Goal: Task Accomplishment & Management: Manage account settings

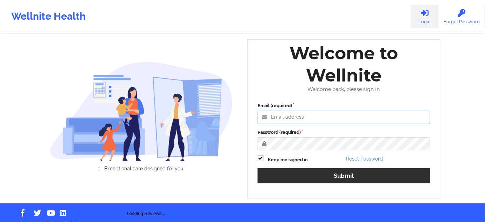
type input "[PERSON_NAME][EMAIL_ADDRESS][PERSON_NAME][DOMAIN_NAME]"
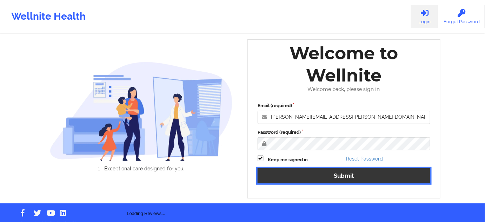
click at [315, 178] on button "Submit" at bounding box center [343, 175] width 173 height 15
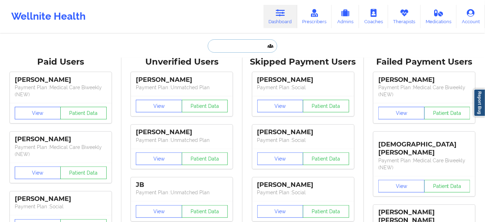
click at [237, 45] on input "text" at bounding box center [242, 45] width 69 height 13
paste input "[EMAIL_ADDRESS][DOMAIN_NAME]"
type input "[EMAIL_ADDRESS][DOMAIN_NAME]"
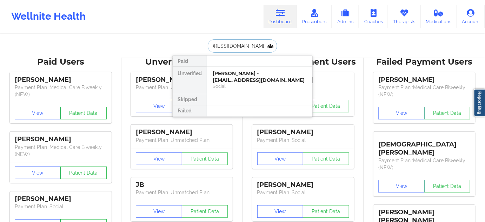
click at [232, 77] on div "[PERSON_NAME] - [EMAIL_ADDRESS][DOMAIN_NAME]" at bounding box center [260, 76] width 94 height 13
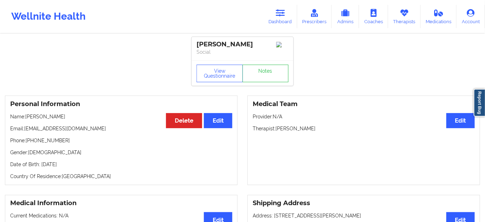
drag, startPoint x: 276, startPoint y: 131, endPoint x: 309, endPoint y: 130, distance: 32.6
click at [309, 130] on p "Therapist: [PERSON_NAME]" at bounding box center [363, 128] width 222 height 7
copy p "[PERSON_NAME]"
click at [259, 82] on link "Notes" at bounding box center [265, 74] width 46 height 18
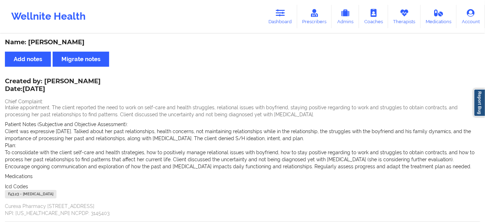
click at [14, 191] on div "F43.23 - [MEDICAL_DATA]" at bounding box center [31, 194] width 52 height 8
copy div "F43.23"
click at [283, 16] on icon at bounding box center [280, 13] width 9 height 8
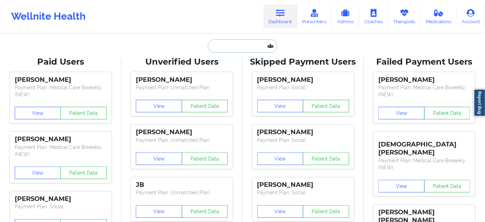
click at [236, 47] on input "text" at bounding box center [242, 45] width 69 height 13
paste input "[EMAIL_ADDRESS][DOMAIN_NAME]"
type input "[EMAIL_ADDRESS][DOMAIN_NAME]"
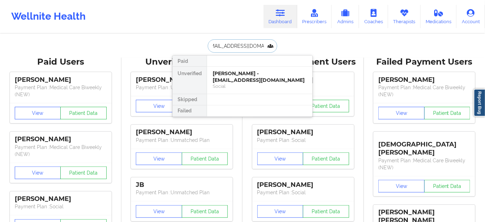
click at [230, 75] on div "[PERSON_NAME] - [EMAIL_ADDRESS][DOMAIN_NAME]" at bounding box center [260, 76] width 94 height 13
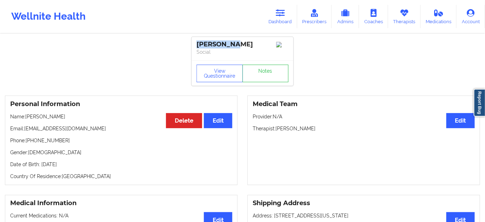
drag, startPoint x: 235, startPoint y: 42, endPoint x: 193, endPoint y: 45, distance: 42.2
click at [193, 45] on div "[PERSON_NAME] Social" at bounding box center [242, 48] width 102 height 23
copy div "[PERSON_NAME]"
drag, startPoint x: 276, startPoint y: 129, endPoint x: 314, endPoint y: 132, distance: 38.3
click at [315, 132] on p "Therapist: [PERSON_NAME]" at bounding box center [363, 128] width 222 height 7
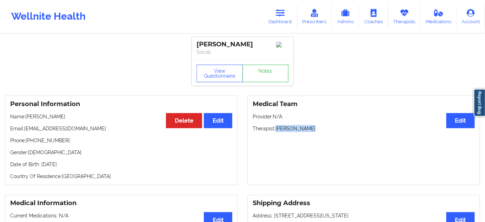
copy p "[PERSON_NAME]"
click at [229, 78] on button "View Questionnaire" at bounding box center [219, 74] width 46 height 18
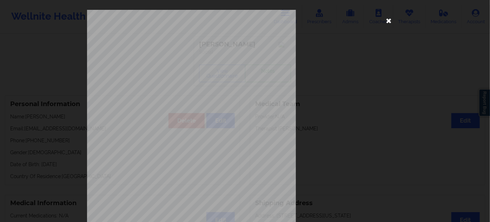
click at [385, 20] on icon at bounding box center [388, 20] width 11 height 11
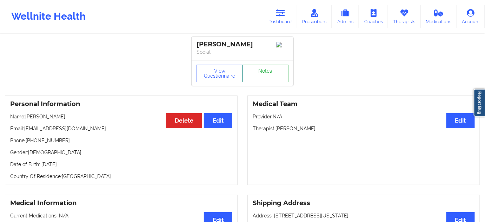
click at [258, 71] on link "Notes" at bounding box center [265, 74] width 46 height 18
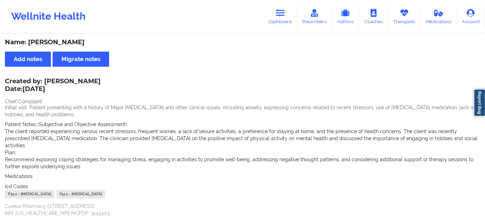
click at [12, 190] on div "F32.1 - [MEDICAL_DATA]" at bounding box center [29, 194] width 49 height 8
copy div "F32.1"
click at [289, 21] on link "Dashboard" at bounding box center [280, 16] width 34 height 23
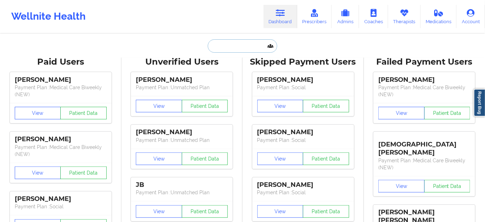
click at [240, 48] on input "text" at bounding box center [242, 45] width 69 height 13
paste input "[EMAIL_ADDRESS][DOMAIN_NAME]"
type input "[EMAIL_ADDRESS][DOMAIN_NAME]"
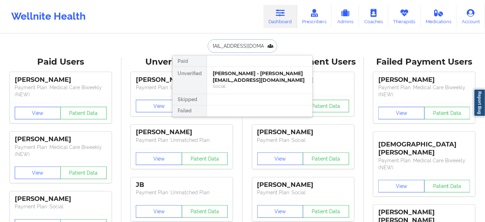
click at [232, 79] on div "[PERSON_NAME] - [PERSON_NAME][EMAIL_ADDRESS][DOMAIN_NAME]" at bounding box center [260, 76] width 94 height 13
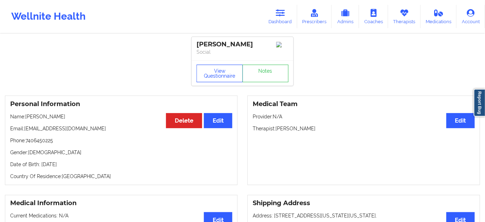
click at [225, 75] on button "View Questionnaire" at bounding box center [219, 74] width 46 height 18
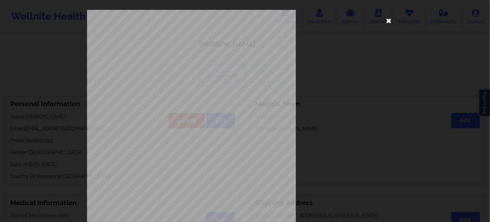
click at [390, 22] on icon at bounding box center [388, 20] width 11 height 11
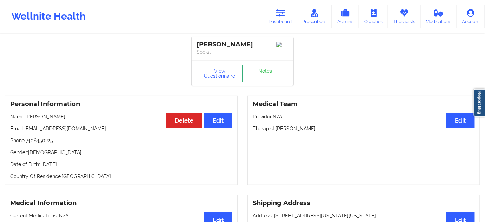
drag, startPoint x: 265, startPoint y: 42, endPoint x: 188, endPoint y: 43, distance: 77.2
copy div "[PERSON_NAME]"
click at [231, 78] on button "View Questionnaire" at bounding box center [219, 74] width 46 height 18
drag, startPoint x: 278, startPoint y: 131, endPoint x: 327, endPoint y: 133, distance: 49.1
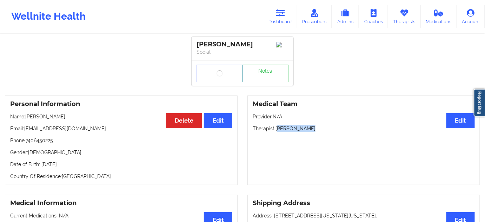
click at [327, 132] on p "Therapist: [PERSON_NAME]" at bounding box center [363, 128] width 222 height 7
copy p "[PERSON_NAME]"
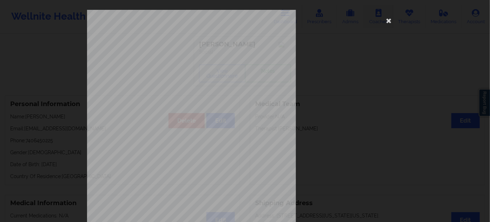
click at [385, 23] on icon at bounding box center [388, 20] width 11 height 11
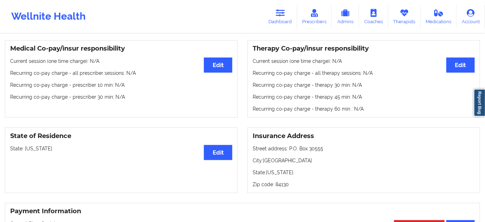
scroll to position [212, 0]
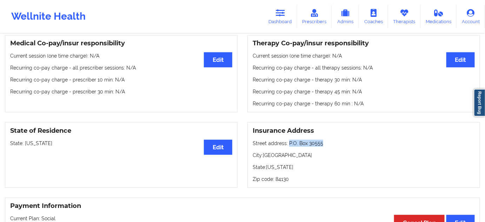
drag, startPoint x: 288, startPoint y: 144, endPoint x: 329, endPoint y: 145, distance: 40.7
click at [329, 144] on p "Street address: P.O. Box 30555" at bounding box center [363, 143] width 222 height 7
copy p "P.O. Box 30555"
drag, startPoint x: 264, startPoint y: 156, endPoint x: 303, endPoint y: 156, distance: 39.3
click at [303, 156] on p "City: [GEOGRAPHIC_DATA]" at bounding box center [363, 154] width 222 height 7
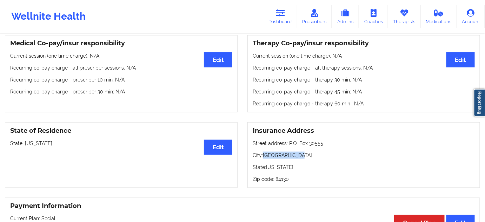
copy p "[GEOGRAPHIC_DATA]"
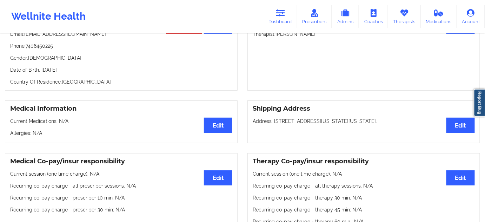
scroll to position [127, 0]
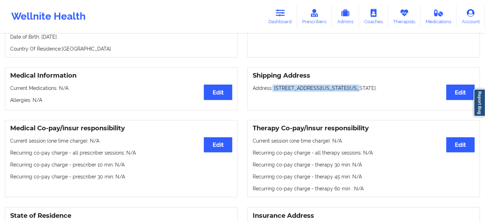
drag, startPoint x: 272, startPoint y: 88, endPoint x: 363, endPoint y: 88, distance: 91.2
click at [363, 88] on p "Address: [STREET_ADDRESS][US_STATE][US_STATE]." at bounding box center [363, 88] width 222 height 7
copy p "[STREET_ADDRESS][US_STATE]"
drag, startPoint x: 365, startPoint y: 89, endPoint x: 417, endPoint y: 90, distance: 51.9
click at [417, 90] on p "Address: [STREET_ADDRESS][US_STATE][US_STATE]." at bounding box center [363, 88] width 222 height 7
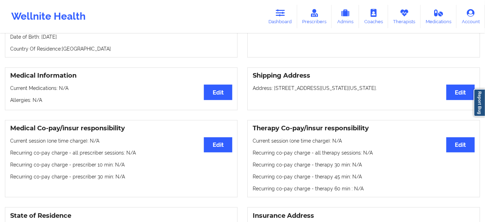
click at [427, 89] on p "Address: [STREET_ADDRESS][US_STATE][US_STATE]." at bounding box center [363, 88] width 222 height 7
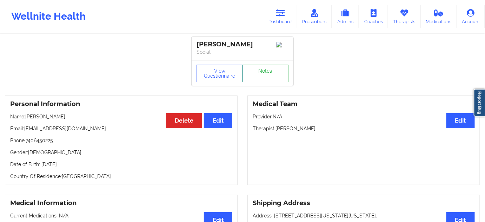
click at [264, 76] on link "Notes" at bounding box center [265, 74] width 46 height 18
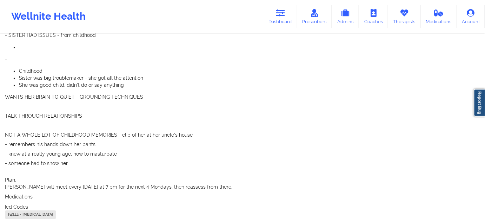
scroll to position [750, 0]
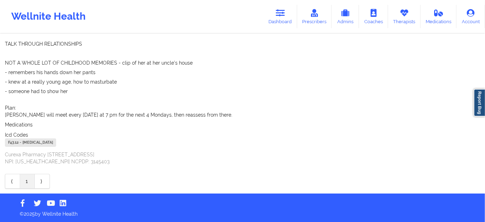
click at [13, 141] on div "F43.12 - [MEDICAL_DATA]" at bounding box center [30, 142] width 51 height 8
click at [275, 8] on link "Dashboard" at bounding box center [280, 16] width 34 height 23
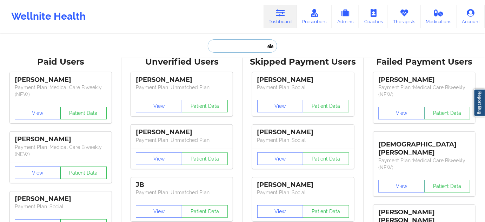
click at [228, 44] on input "text" at bounding box center [242, 45] width 69 height 13
paste input "[EMAIL_ADDRESS][DOMAIN_NAME]"
type input "[EMAIL_ADDRESS][DOMAIN_NAME]"
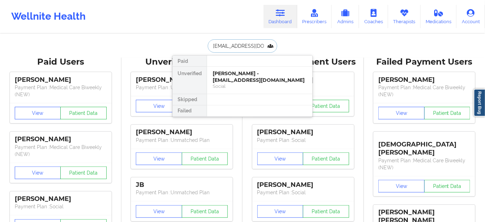
click at [224, 72] on div "[PERSON_NAME] - [EMAIL_ADDRESS][DOMAIN_NAME]" at bounding box center [260, 76] width 94 height 13
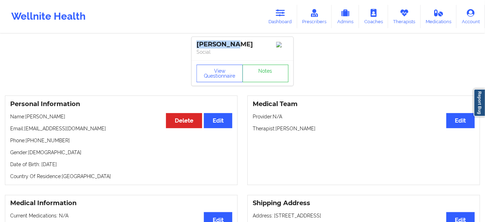
drag, startPoint x: 226, startPoint y: 46, endPoint x: 193, endPoint y: 48, distance: 32.7
click at [193, 48] on div "[PERSON_NAME] Social" at bounding box center [242, 48] width 102 height 23
click at [262, 78] on link "Notes" at bounding box center [265, 74] width 46 height 18
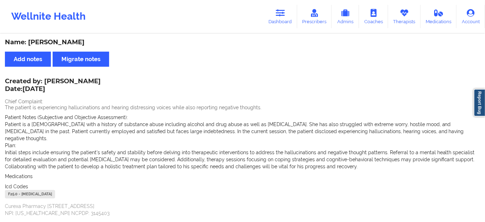
click at [14, 190] on div "F25.0 - [MEDICAL_DATA]" at bounding box center [30, 194] width 50 height 8
click at [283, 14] on icon at bounding box center [280, 13] width 9 height 8
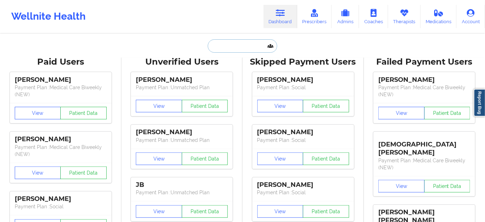
click at [245, 43] on input "text" at bounding box center [242, 45] width 69 height 13
paste input "[PERSON_NAME]"
type input "[PERSON_NAME]"
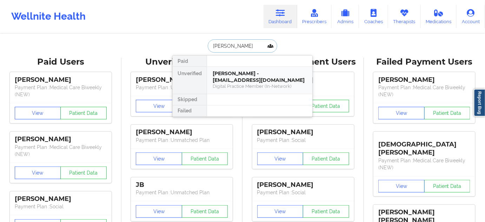
click at [238, 76] on div "[PERSON_NAME] - [EMAIL_ADDRESS][DOMAIN_NAME]" at bounding box center [260, 76] width 94 height 13
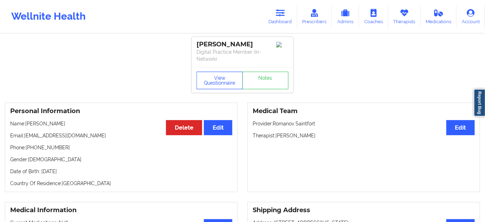
click at [230, 73] on button "View Questionnaire" at bounding box center [219, 81] width 46 height 18
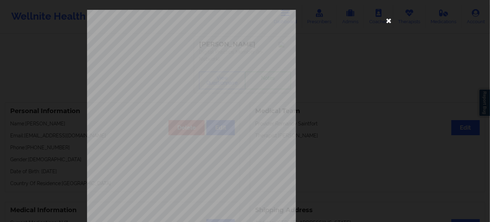
click at [387, 20] on icon at bounding box center [388, 20] width 11 height 11
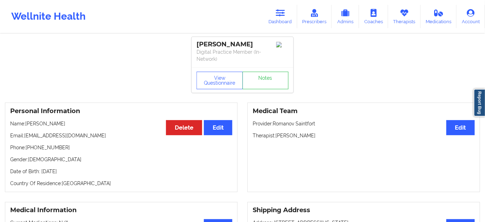
click at [254, 43] on div "[PERSON_NAME]" at bounding box center [242, 44] width 92 height 8
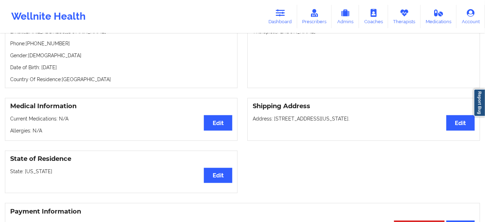
scroll to position [106, 0]
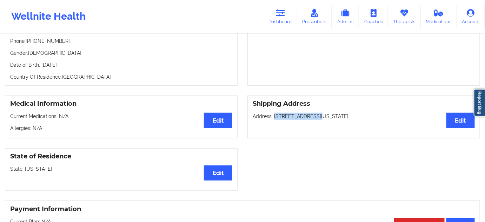
drag, startPoint x: 274, startPoint y: 116, endPoint x: 311, endPoint y: 113, distance: 36.9
click at [311, 113] on p "Address: [STREET_ADDRESS][US_STATE]." at bounding box center [363, 116] width 222 height 7
drag, startPoint x: 316, startPoint y: 115, endPoint x: 358, endPoint y: 115, distance: 41.7
click at [358, 115] on p "Address: [STREET_ADDRESS][US_STATE]." at bounding box center [363, 116] width 222 height 7
click at [368, 115] on p "Address: [STREET_ADDRESS][US_STATE]." at bounding box center [363, 116] width 222 height 7
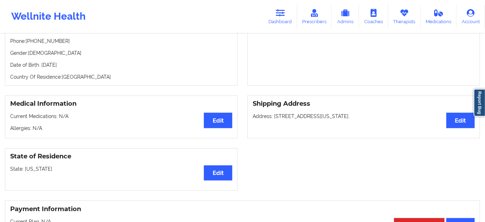
click at [368, 115] on p "Address: [STREET_ADDRESS][US_STATE]." at bounding box center [363, 116] width 222 height 7
click at [285, 19] on link "Dashboard" at bounding box center [280, 16] width 34 height 23
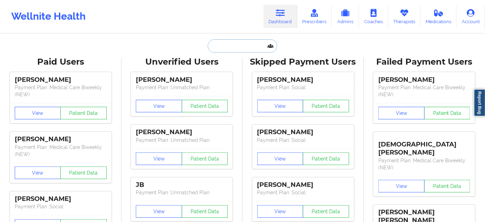
click at [246, 45] on input "text" at bounding box center [242, 45] width 69 height 13
paste input "[PERSON_NAME]"
type input "[PERSON_NAME]"
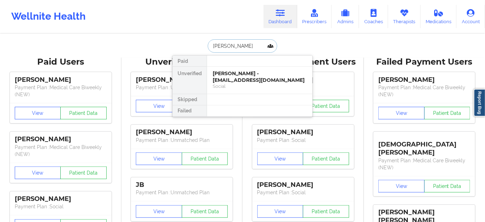
click at [241, 75] on div "[PERSON_NAME] - [EMAIL_ADDRESS][DOMAIN_NAME]" at bounding box center [260, 76] width 94 height 13
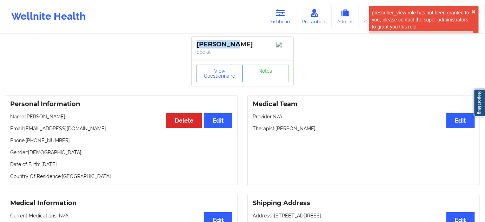
drag, startPoint x: 235, startPoint y: 39, endPoint x: 190, endPoint y: 41, distance: 44.9
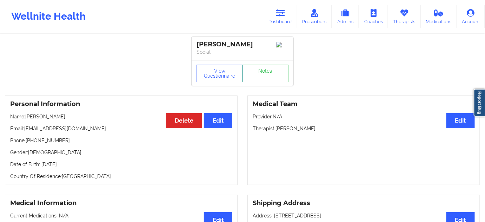
click at [238, 50] on p "Social" at bounding box center [242, 51] width 92 height 7
click at [206, 45] on div "[PERSON_NAME]" at bounding box center [242, 44] width 92 height 8
drag, startPoint x: 277, startPoint y: 132, endPoint x: 318, endPoint y: 130, distance: 41.4
click at [318, 130] on p "Therapist: [PERSON_NAME]" at bounding box center [363, 128] width 222 height 7
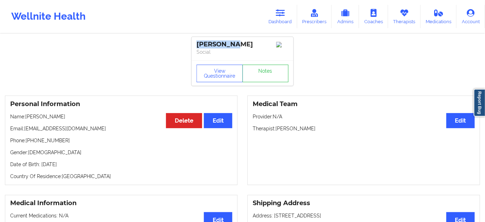
drag, startPoint x: 208, startPoint y: 45, endPoint x: 196, endPoint y: 45, distance: 11.6
click at [196, 45] on div "[PERSON_NAME] Social" at bounding box center [242, 48] width 102 height 23
click at [299, 132] on p "Therapist: [PERSON_NAME]" at bounding box center [363, 128] width 222 height 7
click at [300, 132] on p "Therapist: [PERSON_NAME]" at bounding box center [363, 128] width 222 height 7
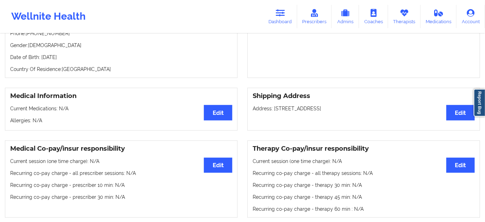
scroll to position [127, 0]
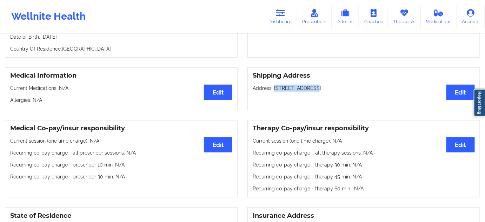
drag, startPoint x: 274, startPoint y: 89, endPoint x: 312, endPoint y: 90, distance: 37.9
click at [312, 90] on p "Address: [STREET_ADDRESS]" at bounding box center [363, 88] width 222 height 7
drag, startPoint x: 314, startPoint y: 90, endPoint x: 326, endPoint y: 97, distance: 13.2
click at [346, 90] on p "Address: [STREET_ADDRESS]" at bounding box center [363, 88] width 222 height 7
click at [355, 87] on p "Address: [STREET_ADDRESS]" at bounding box center [363, 88] width 222 height 7
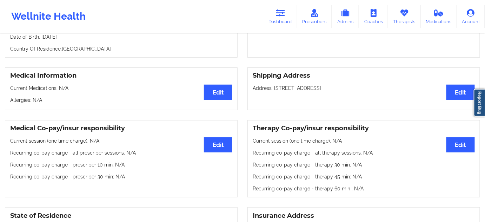
click at [355, 87] on p "Address: [STREET_ADDRESS]" at bounding box center [363, 88] width 222 height 7
click at [283, 22] on link "Dashboard" at bounding box center [280, 16] width 34 height 23
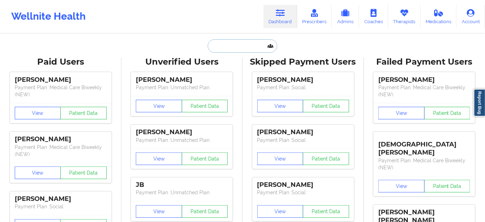
click at [244, 46] on input "text" at bounding box center [242, 45] width 69 height 13
paste input "[PERSON_NAME]"
type input "[PERSON_NAME]"
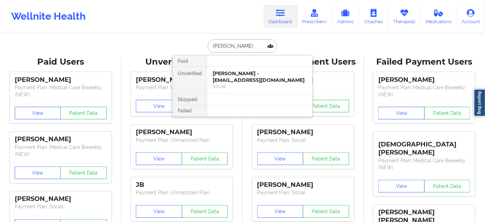
click at [241, 83] on div "Social" at bounding box center [260, 86] width 94 height 6
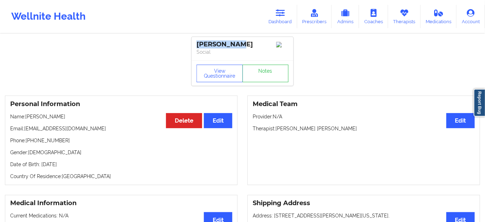
drag, startPoint x: 196, startPoint y: 43, endPoint x: 247, endPoint y: 41, distance: 50.5
click at [246, 41] on div "[PERSON_NAME] Social" at bounding box center [242, 48] width 102 height 23
click at [288, 18] on link "Dashboard" at bounding box center [280, 16] width 34 height 23
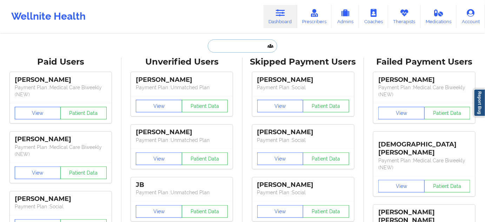
click at [254, 48] on input "text" at bounding box center [242, 45] width 69 height 13
paste input "[PERSON_NAME]"
type input "[PERSON_NAME]"
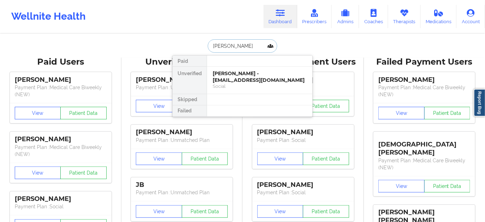
click at [236, 76] on div "[PERSON_NAME] - [EMAIL_ADDRESS][DOMAIN_NAME]" at bounding box center [260, 76] width 94 height 13
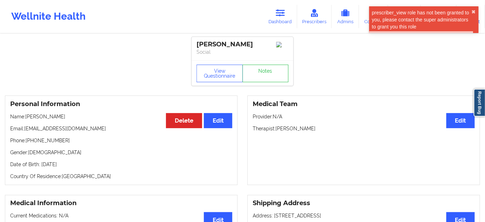
click at [229, 46] on div "[PERSON_NAME]" at bounding box center [242, 44] width 92 height 8
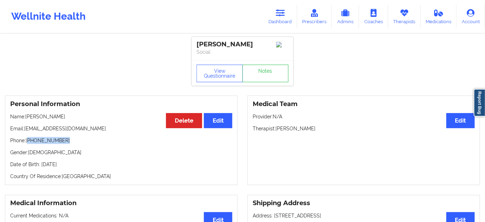
drag, startPoint x: 29, startPoint y: 141, endPoint x: 82, endPoint y: 140, distance: 53.3
click at [82, 140] on p "Phone: [PHONE_NUMBER]" at bounding box center [121, 140] width 222 height 7
drag, startPoint x: 200, startPoint y: 43, endPoint x: 230, endPoint y: 42, distance: 29.8
click at [230, 42] on div "[PERSON_NAME]" at bounding box center [242, 44] width 92 height 8
drag, startPoint x: 195, startPoint y: 42, endPoint x: 245, endPoint y: 42, distance: 50.5
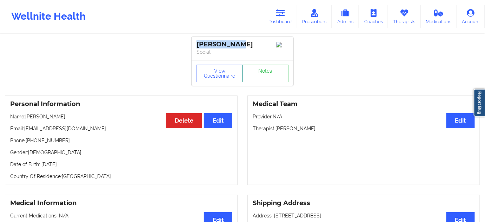
click at [245, 42] on div "[PERSON_NAME] Social" at bounding box center [242, 48] width 102 height 23
click at [288, 11] on link "Dashboard" at bounding box center [280, 16] width 34 height 23
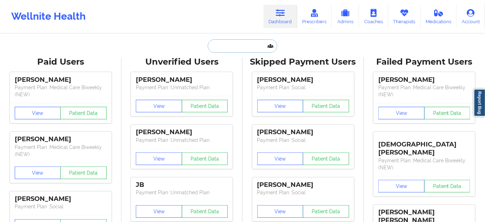
click at [249, 47] on input "text" at bounding box center [242, 45] width 69 height 13
paste input "[EMAIL_ADDRESS][DOMAIN_NAME]"
type input "[EMAIL_ADDRESS][DOMAIN_NAME]"
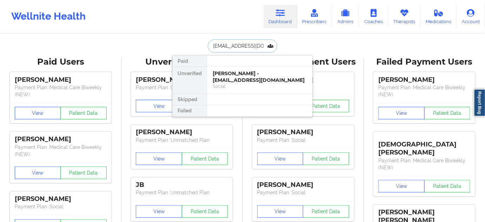
scroll to position [0, 12]
click at [235, 79] on div "[PERSON_NAME] - [EMAIL_ADDRESS][DOMAIN_NAME]" at bounding box center [260, 76] width 94 height 13
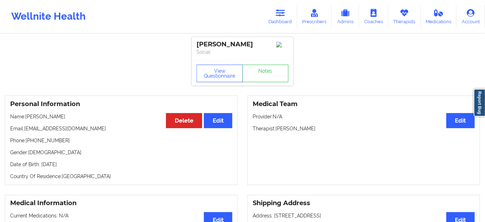
drag, startPoint x: 278, startPoint y: 130, endPoint x: 322, endPoint y: 127, distance: 43.9
click at [322, 127] on p "Therapist: [PERSON_NAME]" at bounding box center [363, 128] width 222 height 7
drag, startPoint x: 199, startPoint y: 45, endPoint x: 260, endPoint y: 46, distance: 61.0
click at [260, 46] on div "[PERSON_NAME]" at bounding box center [242, 44] width 92 height 8
drag, startPoint x: 276, startPoint y: 128, endPoint x: 318, endPoint y: 131, distance: 41.9
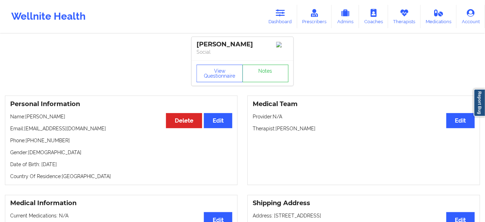
click at [318, 131] on p "Therapist: [PERSON_NAME]" at bounding box center [363, 128] width 222 height 7
click at [261, 76] on link "Notes" at bounding box center [265, 74] width 46 height 18
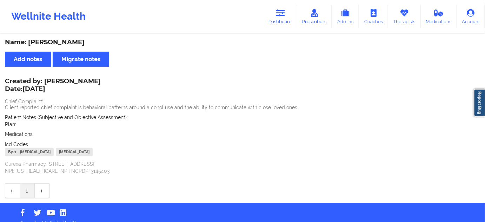
click at [14, 153] on div "F41.1 - [MEDICAL_DATA]" at bounding box center [29, 152] width 49 height 8
drag, startPoint x: 83, startPoint y: 152, endPoint x: 75, endPoint y: 152, distance: 7.4
click at [75, 152] on div "F41.1 - [MEDICAL_DATA] [MEDICAL_DATA]" at bounding box center [242, 153] width 475 height 10
